Goal: Task Accomplishment & Management: Use online tool/utility

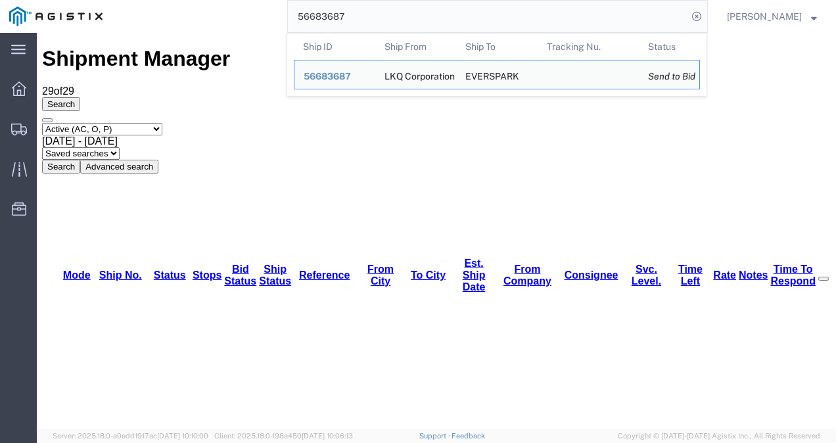
click at [414, 12] on input "56683687" at bounding box center [487, 17] width 399 height 32
paste input "23452"
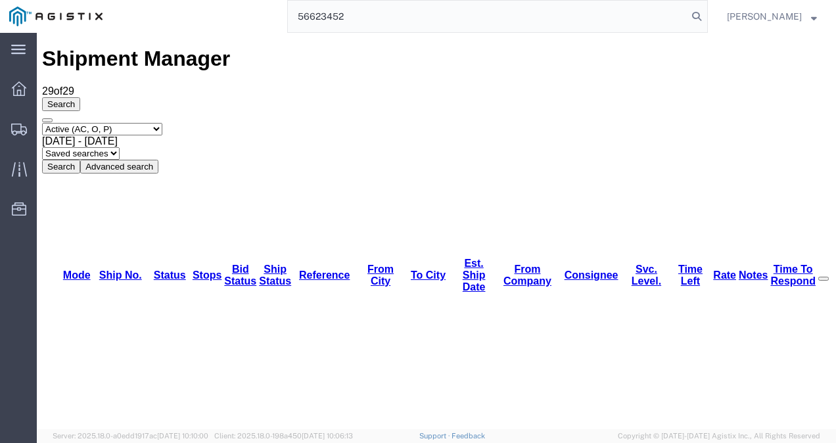
type input "56623452"
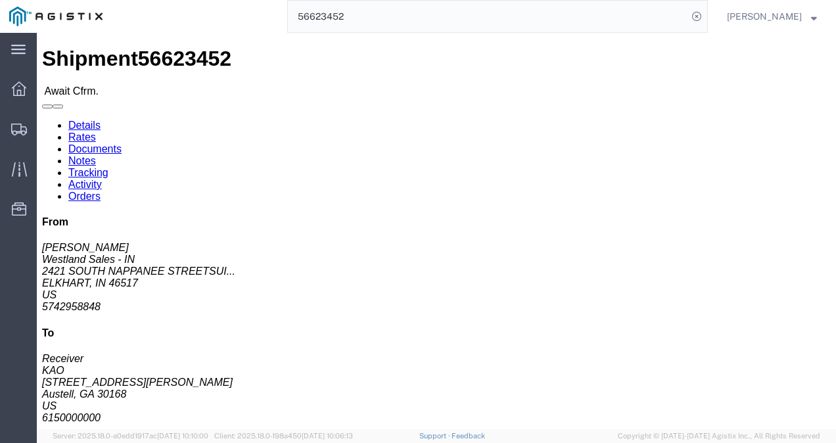
click div "Shipment Detail Ship From [GEOGRAPHIC_DATA] Sales - IN ([PERSON_NAME]) [STREET_…"
click link "Rates"
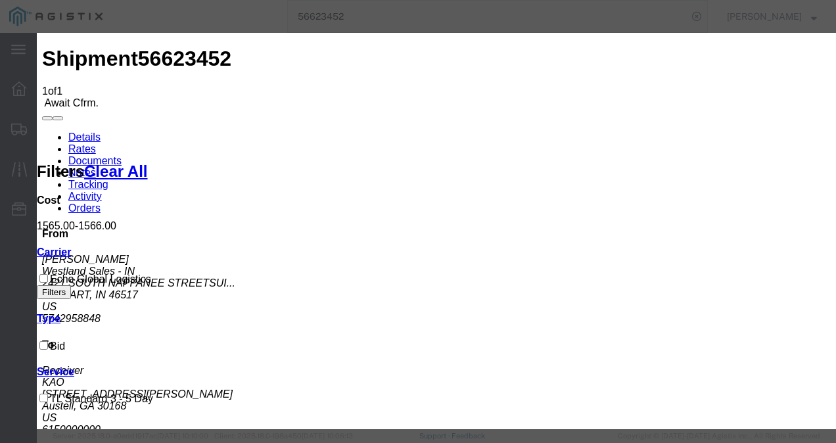
type input "129837218973987"
type input "987213987219873"
type input "98721321987"
drag, startPoint x: 675, startPoint y: 293, endPoint x: 695, endPoint y: 336, distance: 47.0
